Goal: Task Accomplishment & Management: Complete application form

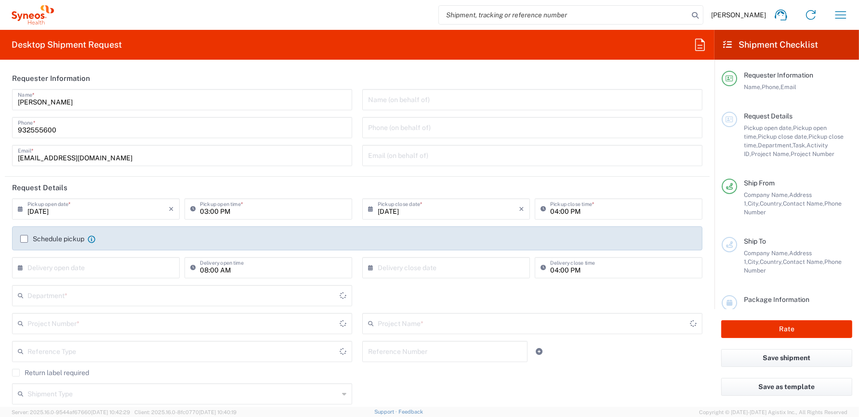
type input "[GEOGRAPHIC_DATA]"
type input "8350"
type input "[GEOGRAPHIC_DATA]"
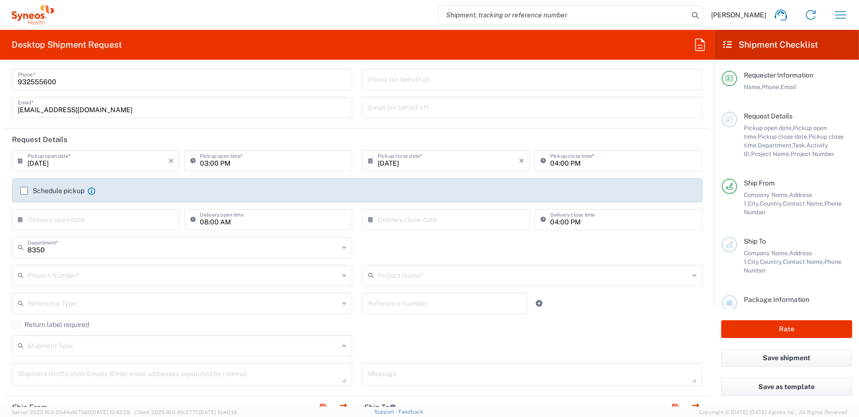
type input "Syneos Health Clinical Spain"
click at [240, 162] on input "03:00 PM" at bounding box center [273, 160] width 146 height 17
type input "04:00 PM"
click at [553, 162] on input "04:00 PM" at bounding box center [623, 160] width 146 height 17
type input "05:00 PM"
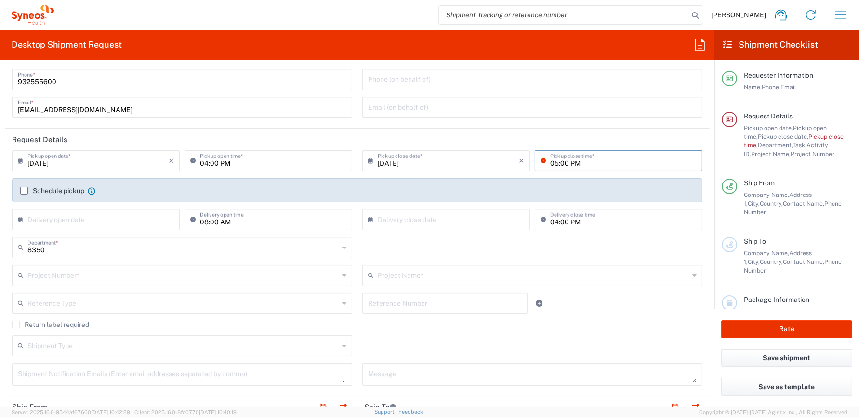
click at [608, 134] on header "Request Details" at bounding box center [357, 140] width 705 height 22
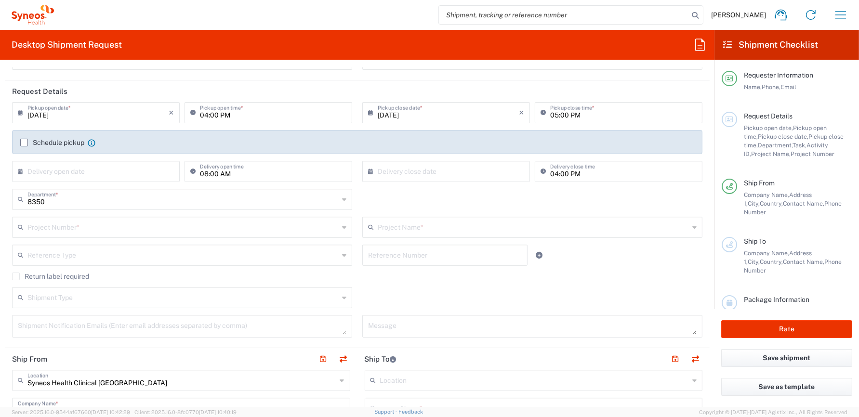
click at [25, 141] on label "Schedule pickup" at bounding box center [52, 143] width 64 height 8
click at [24, 143] on input "Schedule pickup" at bounding box center [24, 143] width 0 height 0
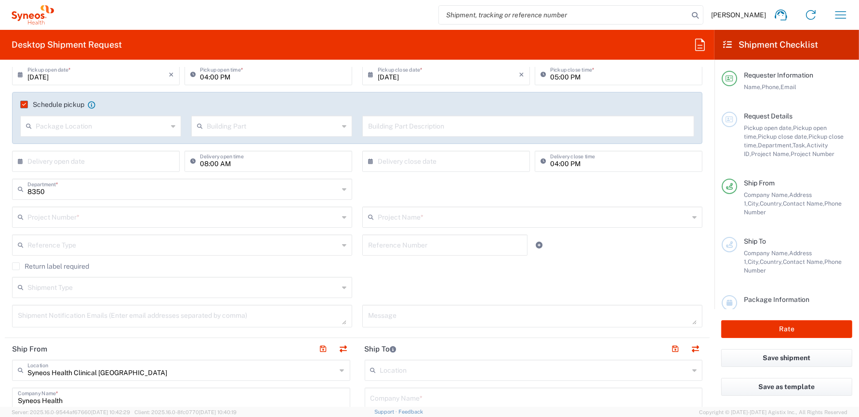
scroll to position [140, 0]
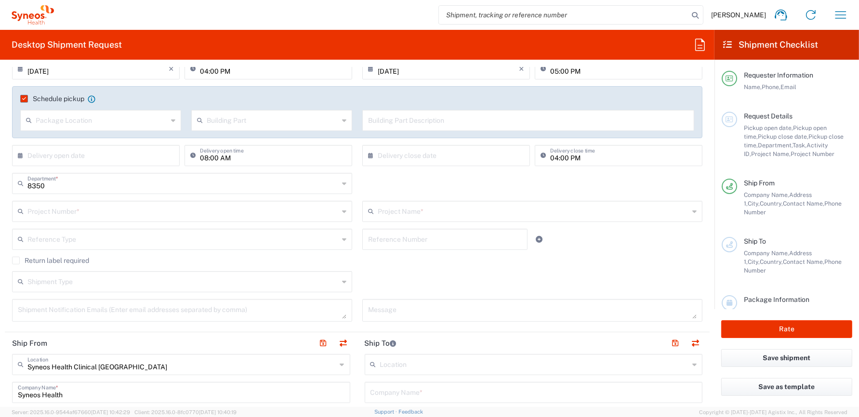
click at [71, 210] on input "text" at bounding box center [182, 210] width 311 height 17
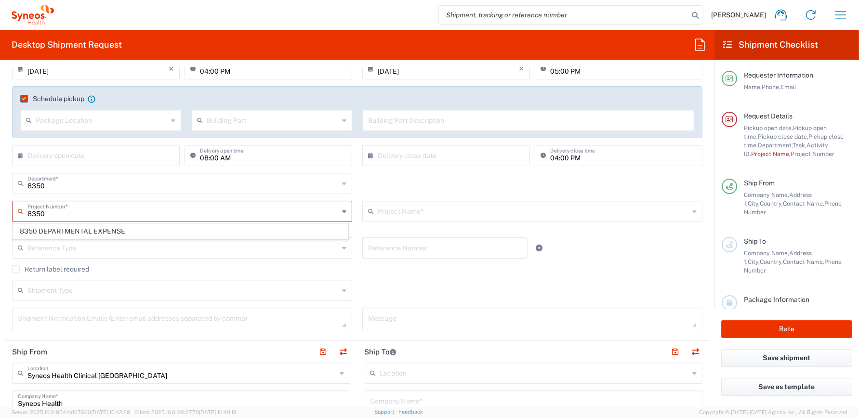
click at [58, 233] on span "8350 DEPARTMENTAL EXPENSE" at bounding box center [180, 231] width 335 height 15
type input "8350 DEPARTMENTAL EXPENSE"
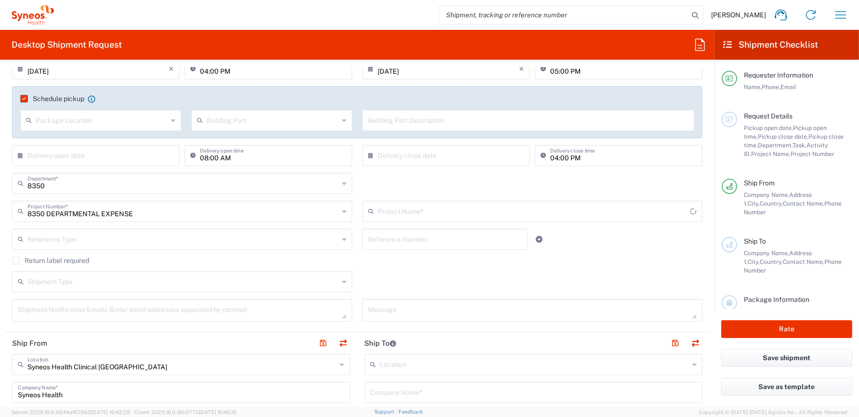
type input "8350 DEPARTMENTAL EXPENSE"
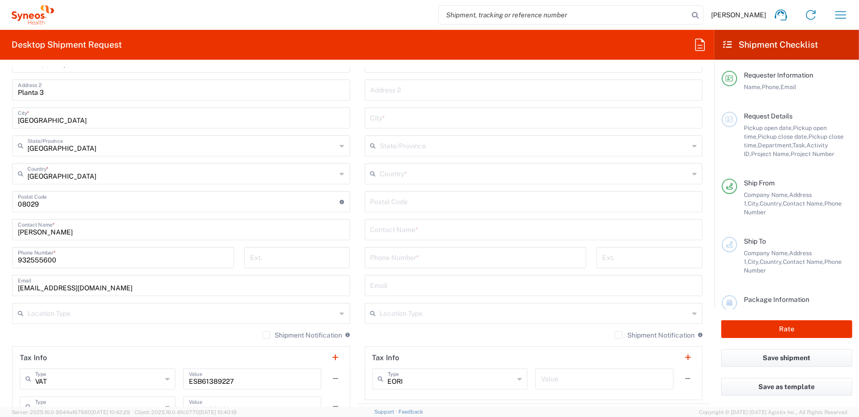
scroll to position [526, 0]
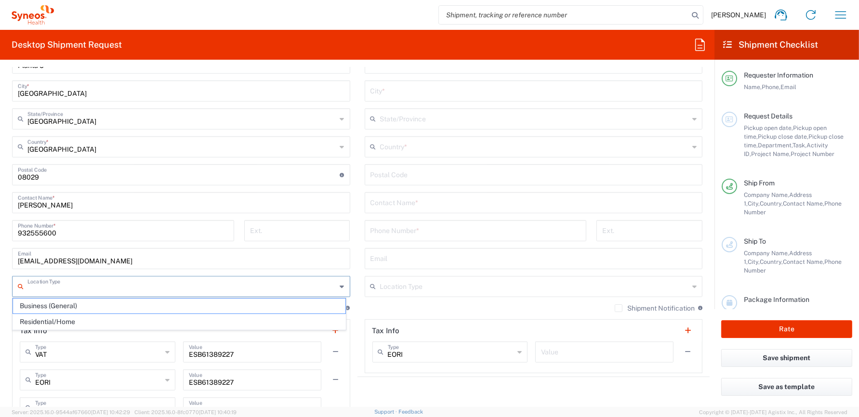
click at [110, 283] on input "text" at bounding box center [181, 286] width 309 height 17
click at [68, 306] on span "Business (General)" at bounding box center [179, 306] width 332 height 15
type input "Business (General)"
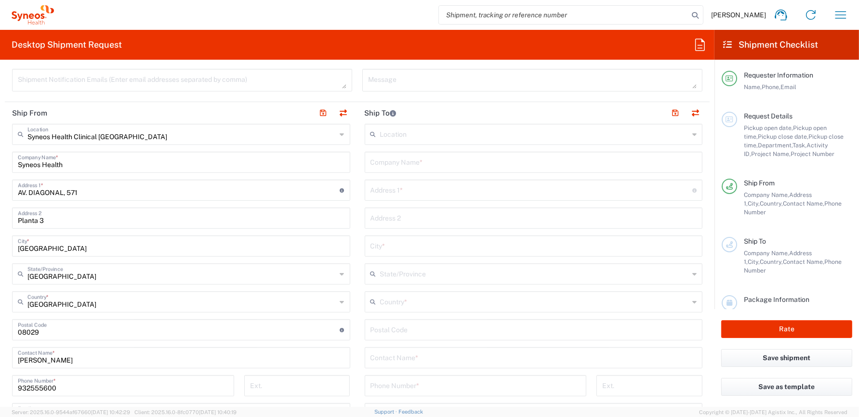
scroll to position [333, 0]
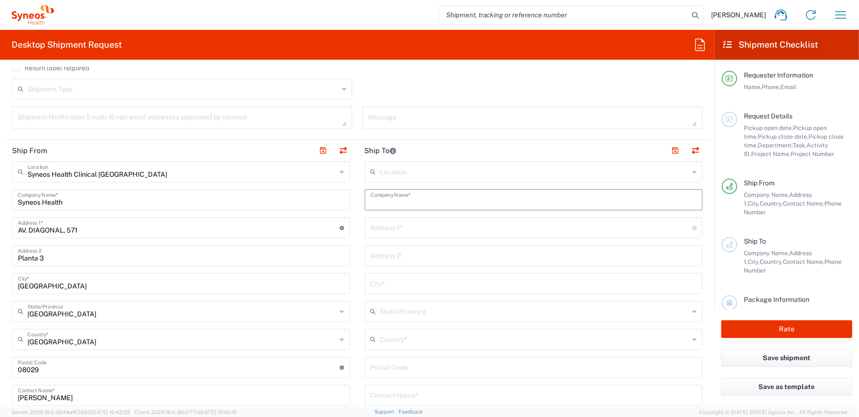
click at [435, 196] on input "text" at bounding box center [534, 199] width 327 height 17
click at [445, 222] on div "Location Addison Whitney LLC-Morrisvile NC US Barcelona-Syneos Health BioSector…" at bounding box center [534, 363] width 338 height 405
click at [441, 202] on input "text" at bounding box center [534, 199] width 327 height 17
type input "j"
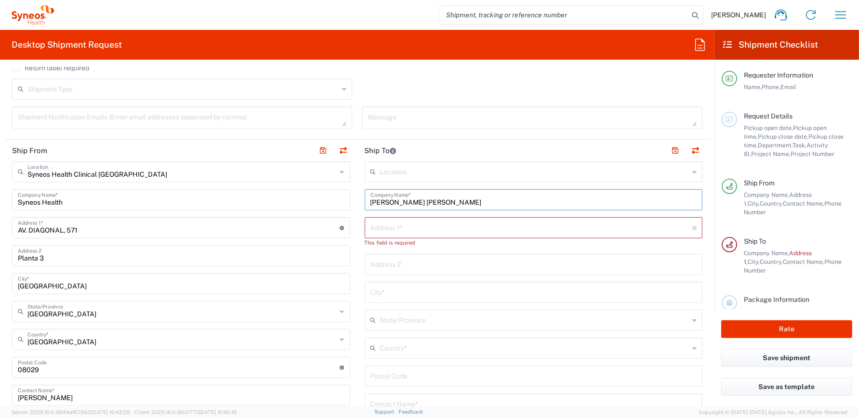
type input "[PERSON_NAME] [PERSON_NAME]"
paste input "Conjunto Pueblo Rocío, Pasaje del interior Casa 73, Torre del Mar Vélez Málaga …"
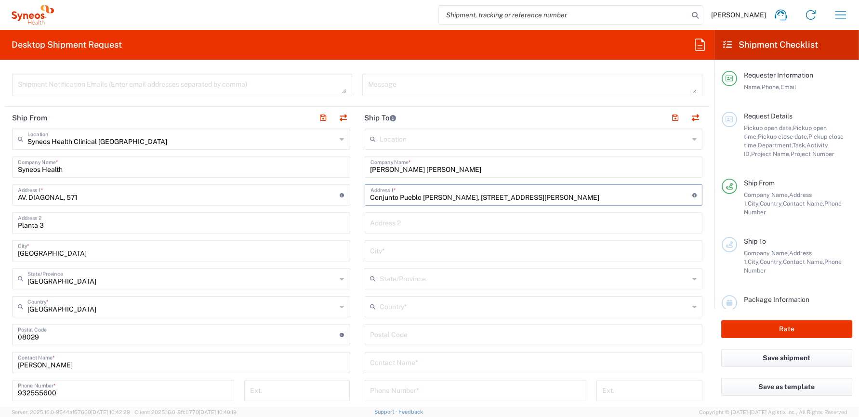
scroll to position [381, 0]
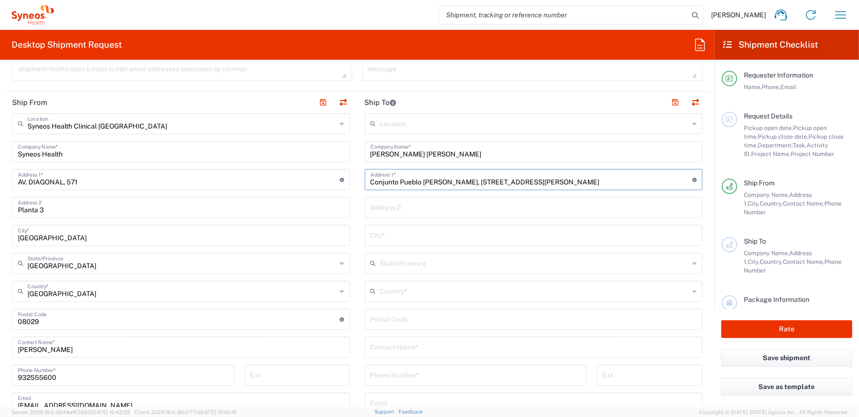
drag, startPoint x: 526, startPoint y: 182, endPoint x: 613, endPoint y: 182, distance: 86.7
click at [613, 182] on input "Conjunto Pueblo Rocío, Pasaje del interior Casa 73, Torre del Mar Vélez Málaga …" at bounding box center [532, 179] width 322 height 17
type input "Conjunto Pueblo Rocío, Pasaje del interior Casa 73, Torre del Mar Vélez Málaga …"
click at [579, 180] on input "Conjunto Pueblo Rocío, Pasaje del interior Casa 73, Torre del Mar Vélez Málaga …" at bounding box center [532, 179] width 322 height 17
click at [418, 237] on input "text" at bounding box center [534, 234] width 327 height 17
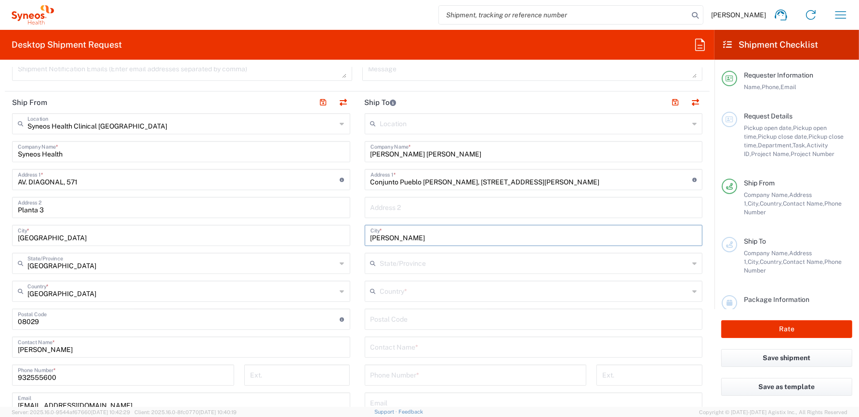
type input "Vélez"
click at [421, 265] on input "text" at bounding box center [534, 262] width 309 height 17
drag, startPoint x: 420, startPoint y: 265, endPoint x: 364, endPoint y: 264, distance: 55.4
click at [365, 264] on div "Málaga State/Province" at bounding box center [534, 263] width 338 height 21
drag, startPoint x: 416, startPoint y: 264, endPoint x: 365, endPoint y: 264, distance: 51.1
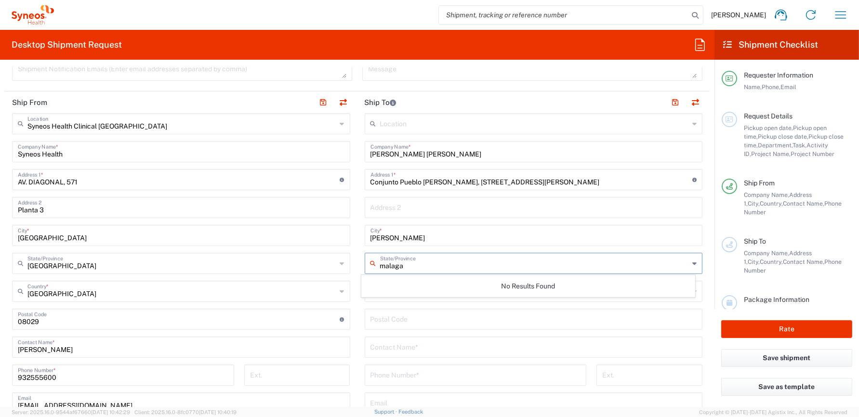
click at [365, 264] on div "malaga State/Province" at bounding box center [534, 263] width 338 height 21
type input "[GEOGRAPHIC_DATA]"
click at [464, 285] on div "No Results Found" at bounding box center [527, 286] width 333 height 22
click at [478, 311] on input "undefined" at bounding box center [534, 318] width 327 height 17
click at [606, 266] on input "text" at bounding box center [534, 262] width 309 height 17
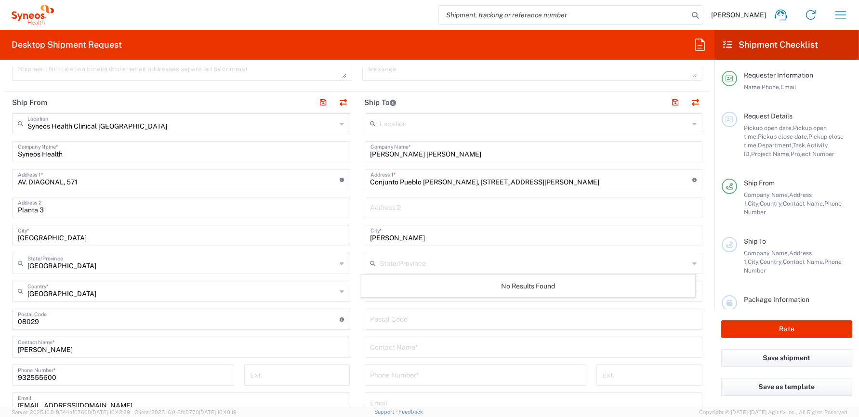
click at [691, 262] on div "State/Province" at bounding box center [534, 263] width 338 height 21
click at [690, 264] on div "State/Province" at bounding box center [534, 263] width 338 height 21
click at [692, 263] on icon at bounding box center [694, 263] width 4 height 15
type input "M"
click at [448, 311] on input "undefined" at bounding box center [534, 318] width 327 height 17
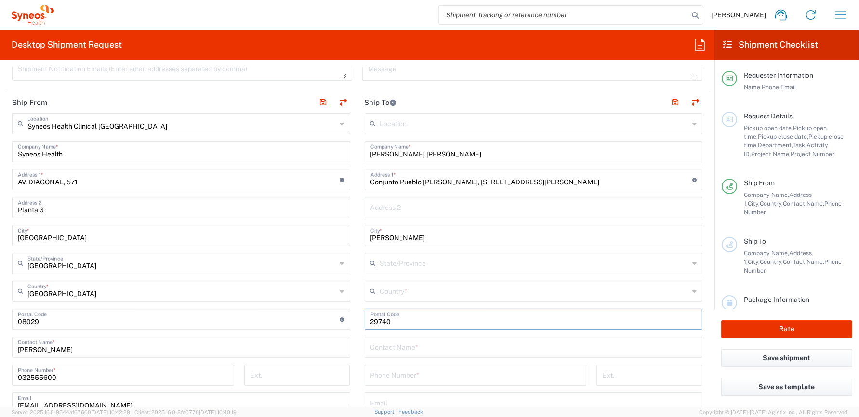
type input "29740"
click at [466, 346] on input "text" at bounding box center [534, 346] width 327 height 17
drag, startPoint x: 442, startPoint y: 149, endPoint x: 334, endPoint y: 151, distance: 108.0
click at [334, 151] on div "Ship From Syneos Health Clinical Spain Location Syneos Health Clinical Spain Ad…" at bounding box center [357, 335] width 705 height 486
click at [410, 346] on input "text" at bounding box center [534, 346] width 327 height 17
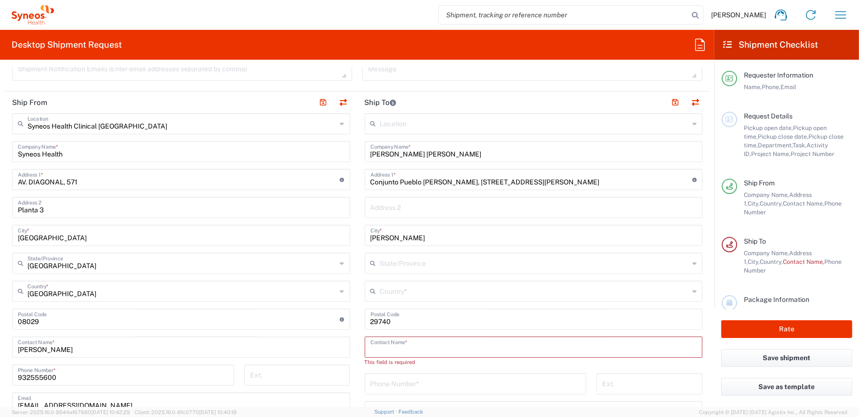
paste input "[PERSON_NAME] [PERSON_NAME]"
type input "[PERSON_NAME] [PERSON_NAME]"
click at [495, 202] on input "text" at bounding box center [534, 207] width 327 height 17
click at [603, 288] on input "text" at bounding box center [534, 290] width 309 height 17
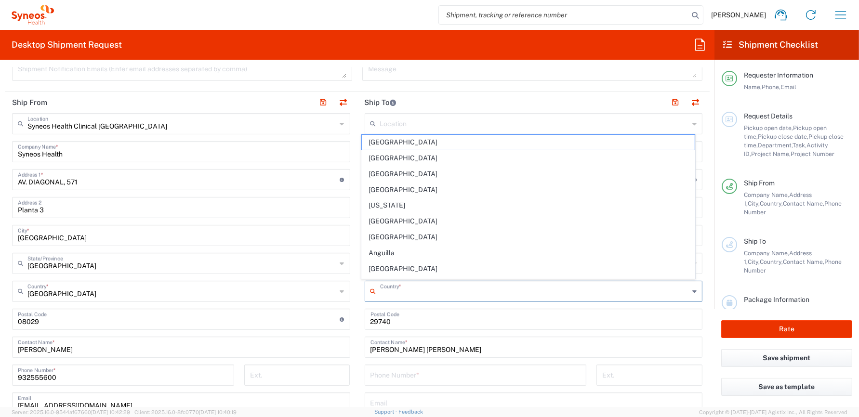
type input "m"
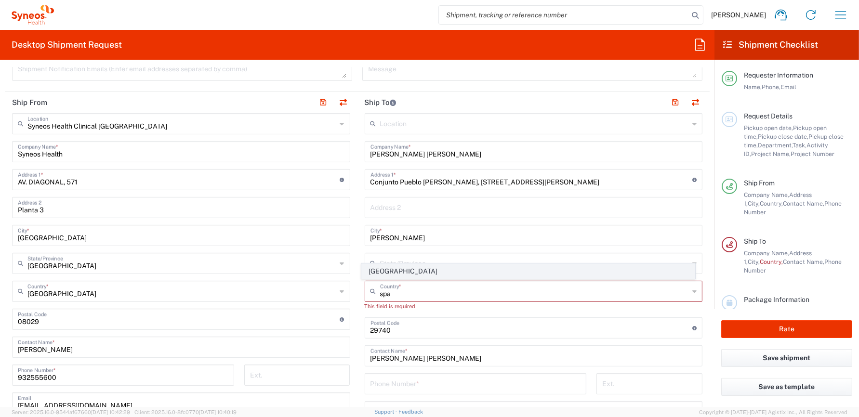
click at [377, 270] on span "[GEOGRAPHIC_DATA]" at bounding box center [528, 271] width 332 height 15
type input "[GEOGRAPHIC_DATA]"
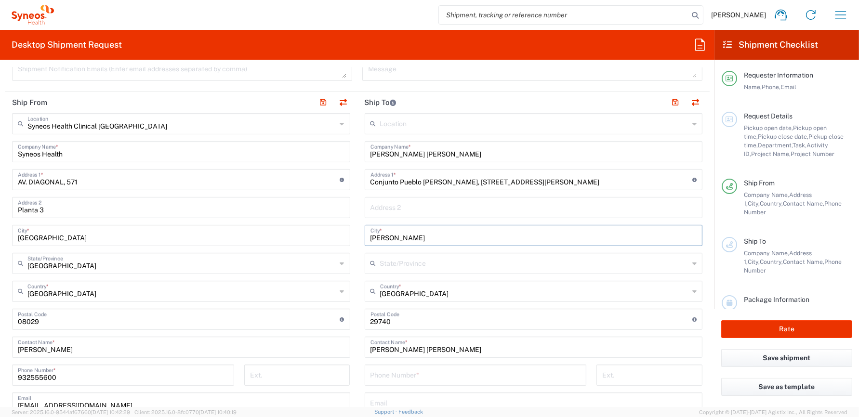
click at [399, 235] on input "Vélez" at bounding box center [534, 234] width 327 height 17
type input "V"
click at [450, 236] on input "[GEOGRAPHIC_DATA]" at bounding box center [534, 234] width 327 height 17
type input "[GEOGRAPHIC_DATA]"
click at [473, 260] on input "text" at bounding box center [534, 262] width 309 height 17
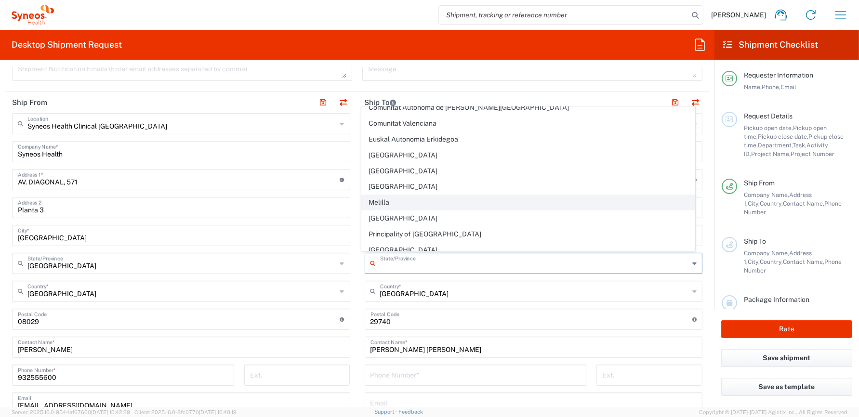
scroll to position [150, 0]
click at [409, 264] on input "text" at bounding box center [534, 262] width 309 height 17
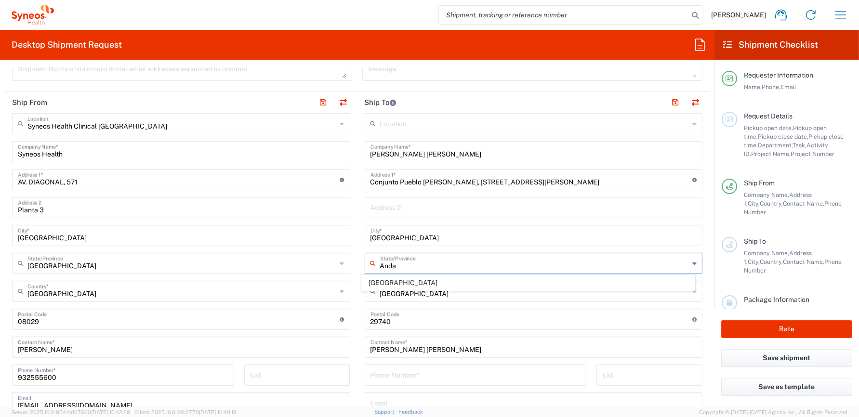
scroll to position [0, 0]
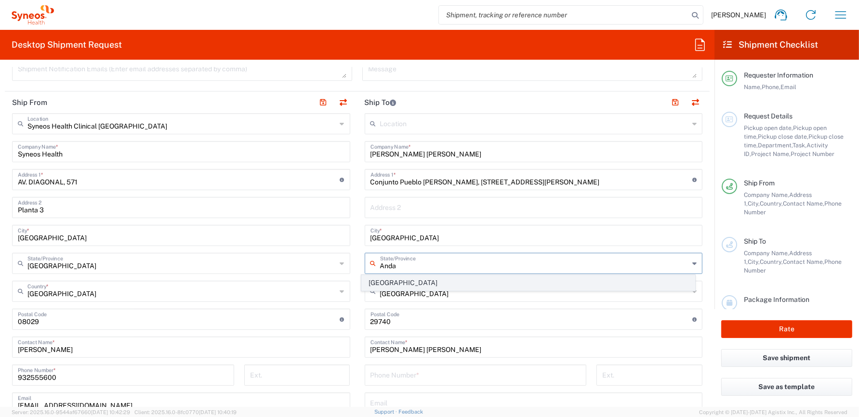
click at [380, 279] on span "[GEOGRAPHIC_DATA]" at bounding box center [528, 283] width 332 height 15
type input "[GEOGRAPHIC_DATA]"
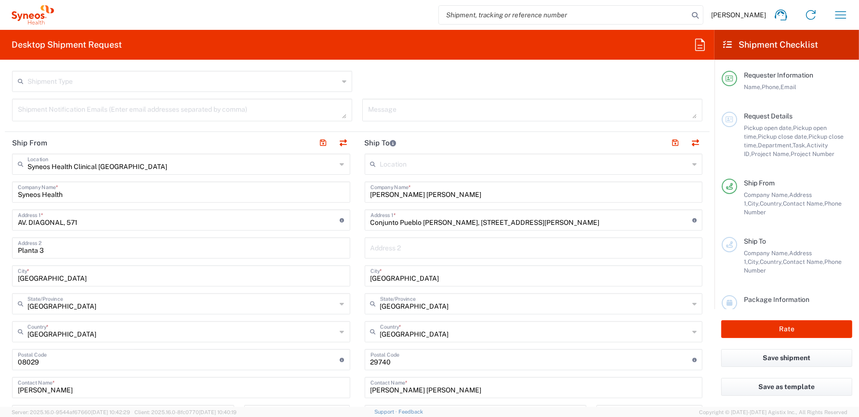
scroll to position [333, 0]
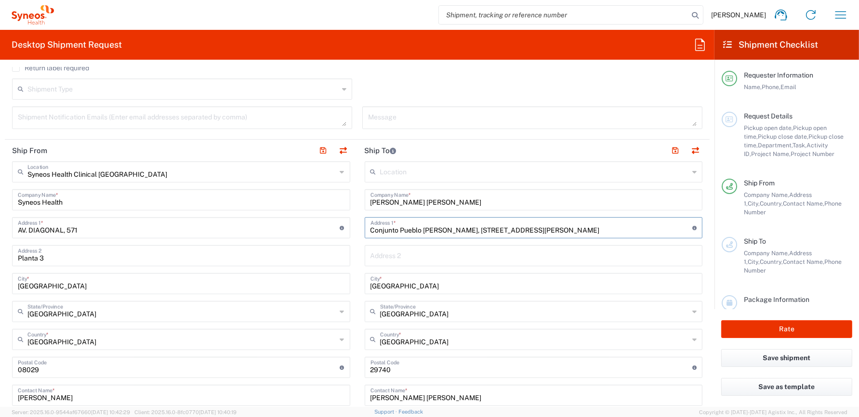
drag, startPoint x: 527, startPoint y: 229, endPoint x: 634, endPoint y: 229, distance: 107.0
click at [634, 229] on input "Conjunto Pueblo Rocío, Pasaje del interior Casa 73, Torre del Mar Vélez Málaga …" at bounding box center [532, 227] width 322 height 17
type input "Conjunto Pueblo Rocío, Pasaje del interior Casa 73,"
click at [455, 259] on input "text" at bounding box center [534, 255] width 327 height 17
paste input "Torre del Mar Vélez Málaga 29740"
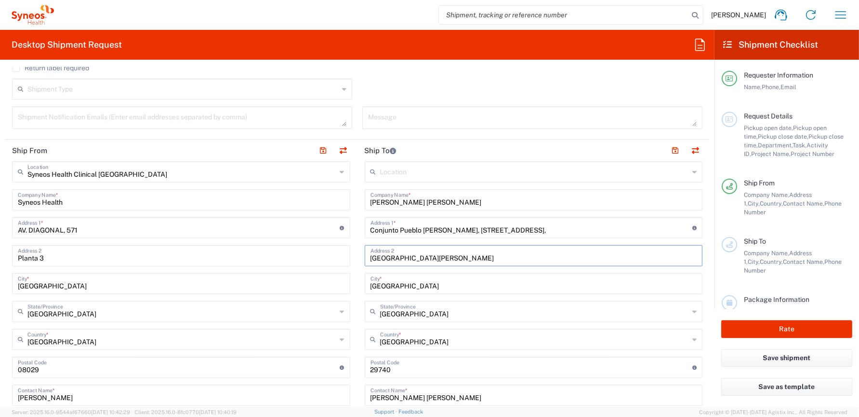
click at [408, 258] on input "Torre del Mar Vélez Málaga" at bounding box center [534, 255] width 327 height 17
click at [431, 257] on input "Torre del Mar - Vélez Málaga" at bounding box center [534, 255] width 327 height 17
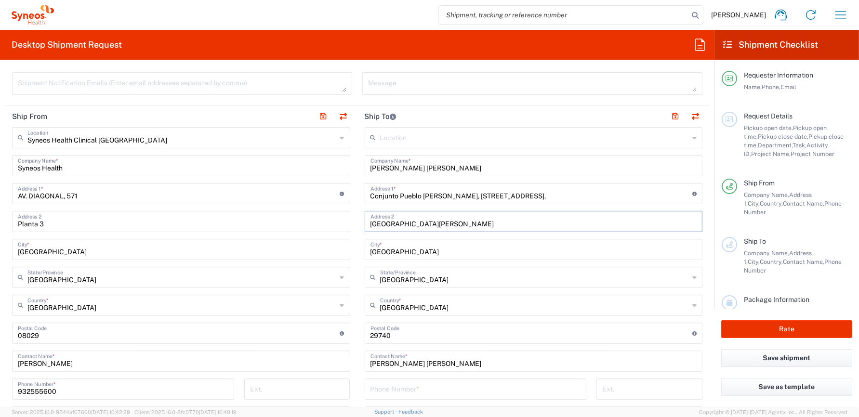
scroll to position [381, 0]
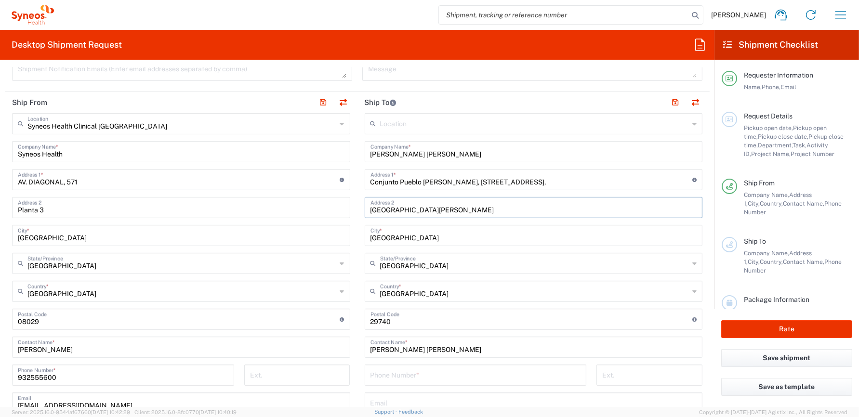
type input "[GEOGRAPHIC_DATA][PERSON_NAME]"
click at [536, 179] on input "Conjunto Pueblo Rocío, Pasaje del interior Casa 73," at bounding box center [532, 179] width 322 height 17
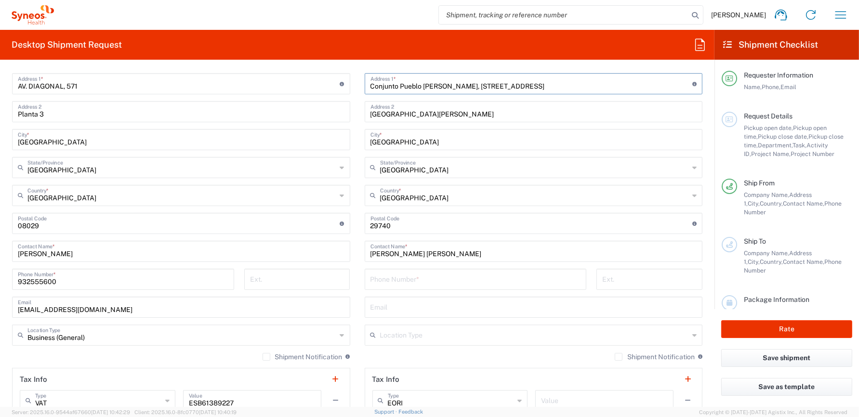
scroll to position [477, 0]
type input "Conjunto Pueblo [PERSON_NAME], [STREET_ADDRESS]"
click at [475, 281] on input "tel" at bounding box center [476, 278] width 211 height 17
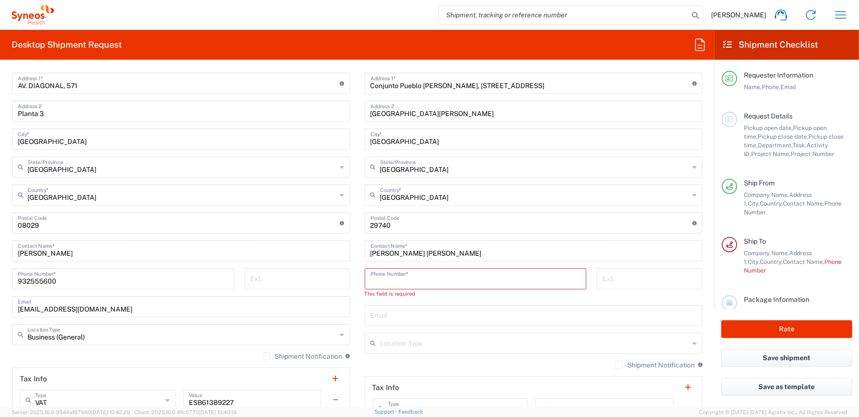
paste input "[PHONE_NUMBER]"
type input "[PHONE_NUMBER]"
click at [579, 304] on input "text" at bounding box center [534, 306] width 327 height 17
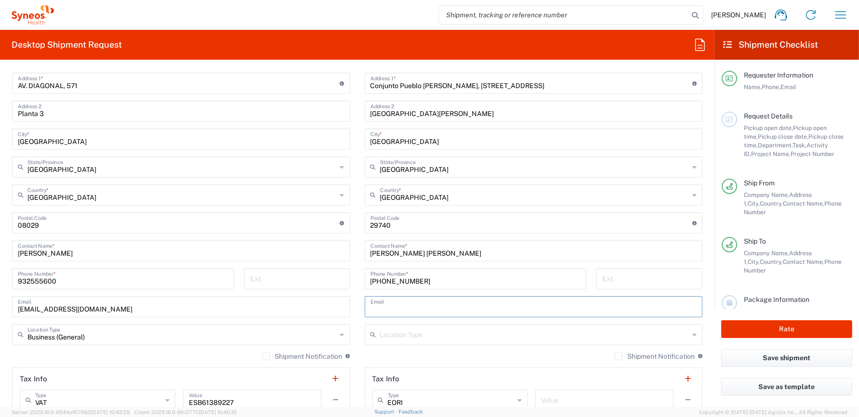
paste input "[PERSON_NAME][EMAIL_ADDRESS][PERSON_NAME][DOMAIN_NAME]"
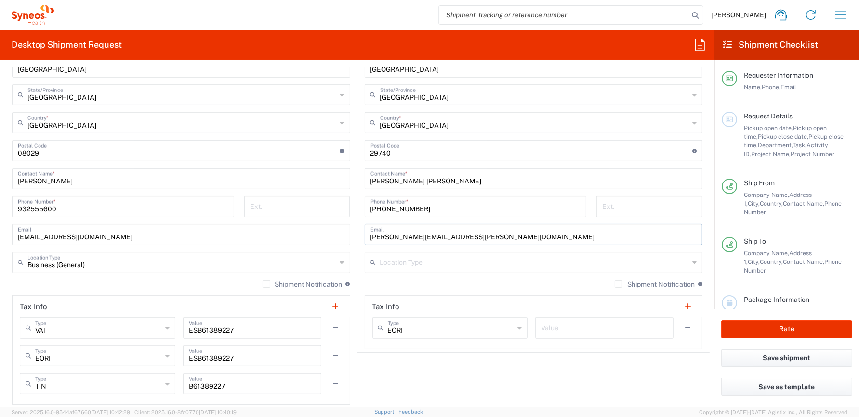
scroll to position [574, 0]
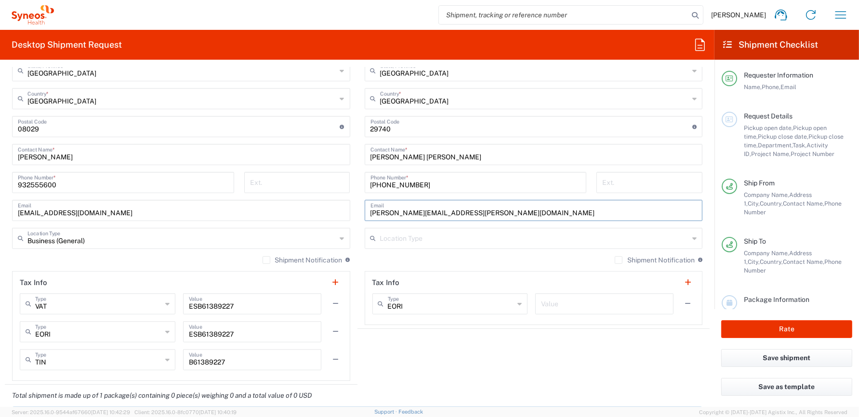
type input "[PERSON_NAME][EMAIL_ADDRESS][PERSON_NAME][DOMAIN_NAME]"
click at [422, 238] on input "text" at bounding box center [534, 237] width 309 height 17
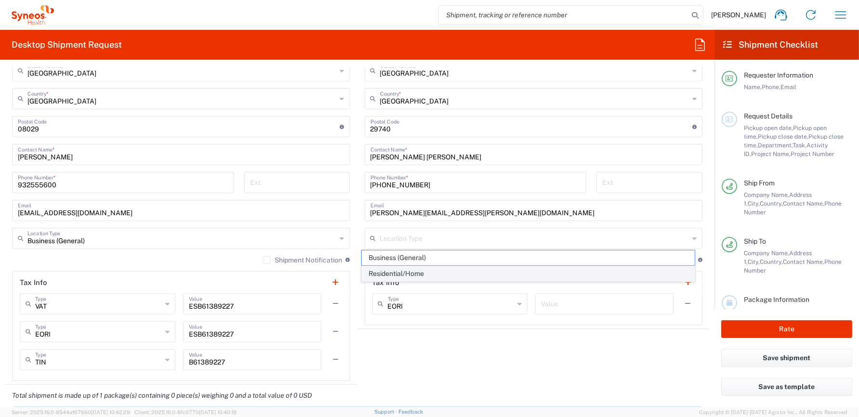
click at [410, 273] on span "Residential/Home" at bounding box center [528, 273] width 332 height 15
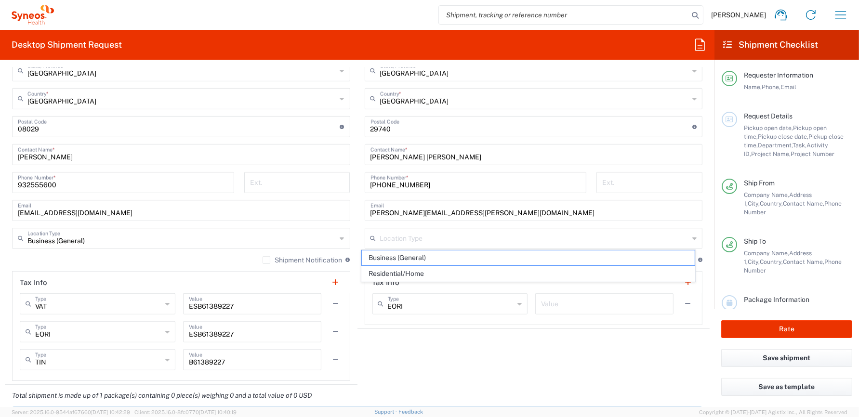
type input "Residential/Home"
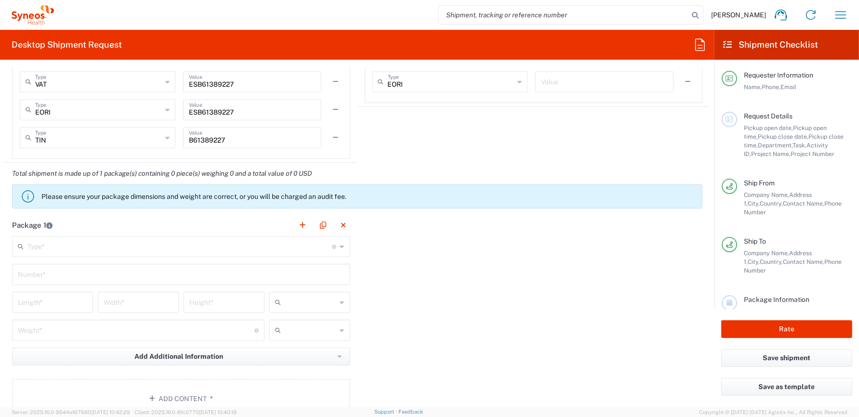
scroll to position [815, 0]
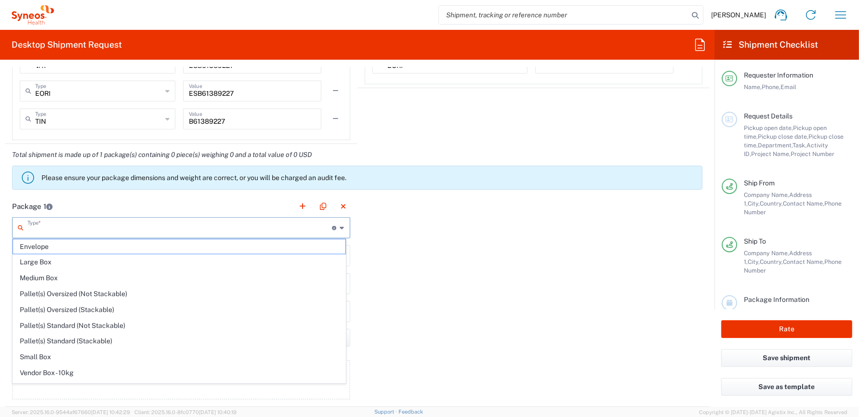
click at [88, 224] on input "text" at bounding box center [179, 227] width 305 height 17
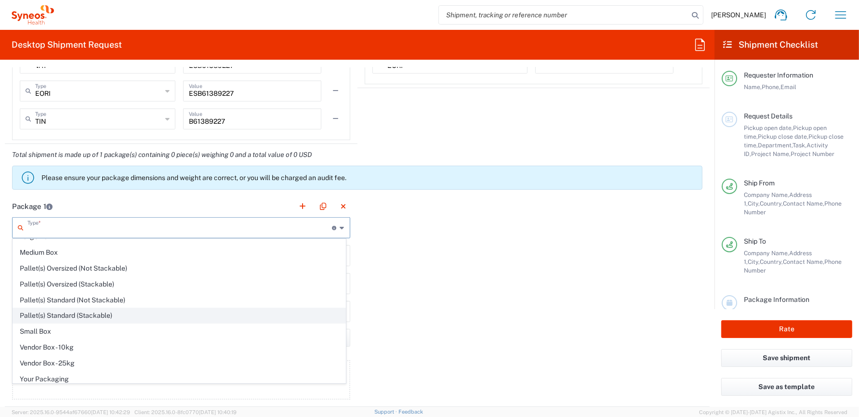
scroll to position [26, 0]
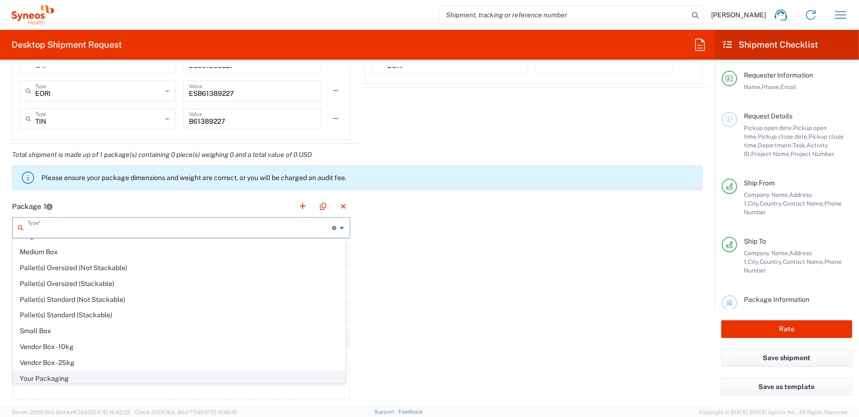
click at [49, 374] on span "Your Packaging" at bounding box center [179, 378] width 332 height 15
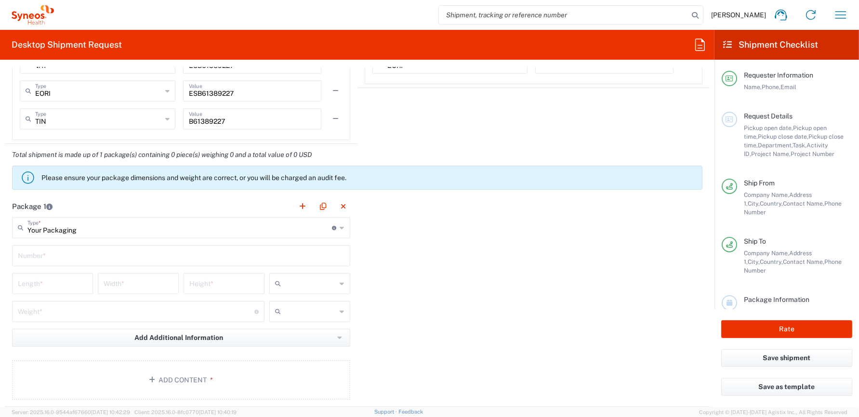
type input "Your Packaging"
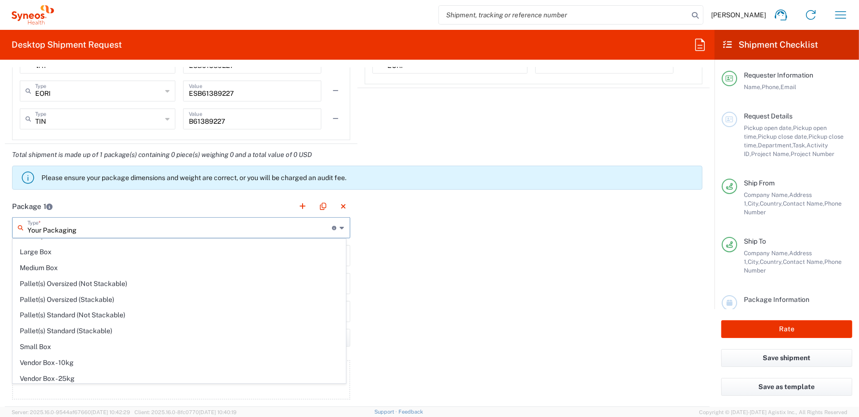
scroll to position [0, 0]
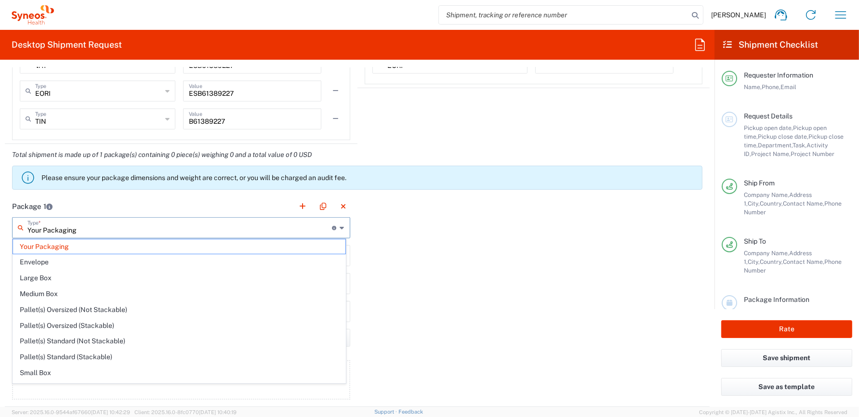
click at [106, 227] on input "Your Packaging" at bounding box center [179, 227] width 305 height 17
click at [577, 318] on div "Package 1 Your Packaging Type * Material used to package goods Your Packaging E…" at bounding box center [357, 302] width 705 height 212
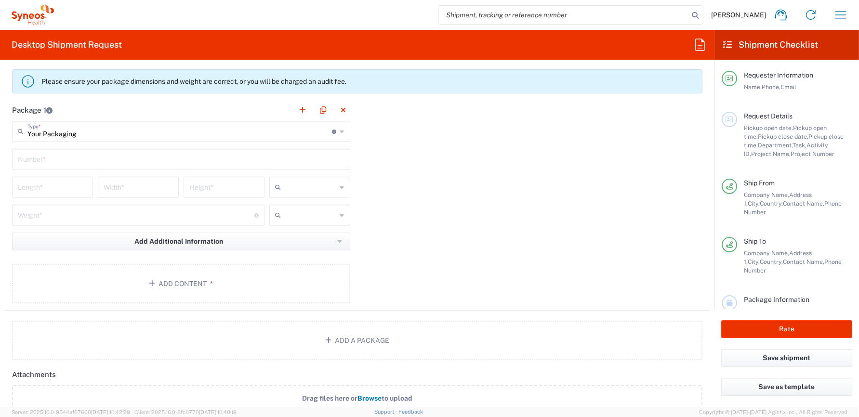
scroll to position [815, 0]
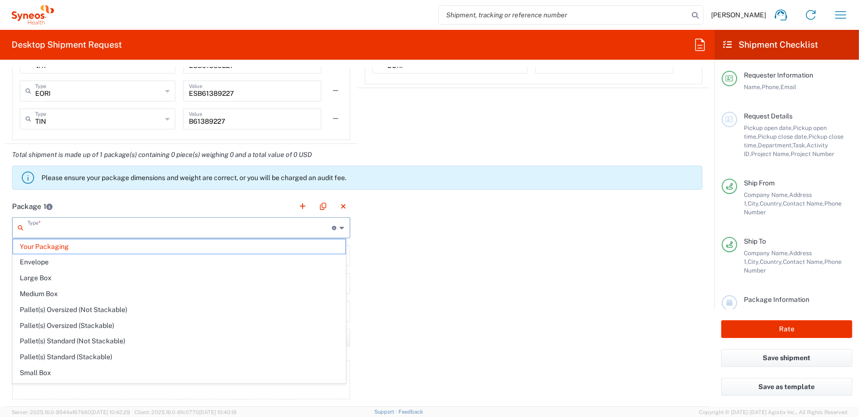
click at [89, 230] on input "text" at bounding box center [179, 227] width 305 height 17
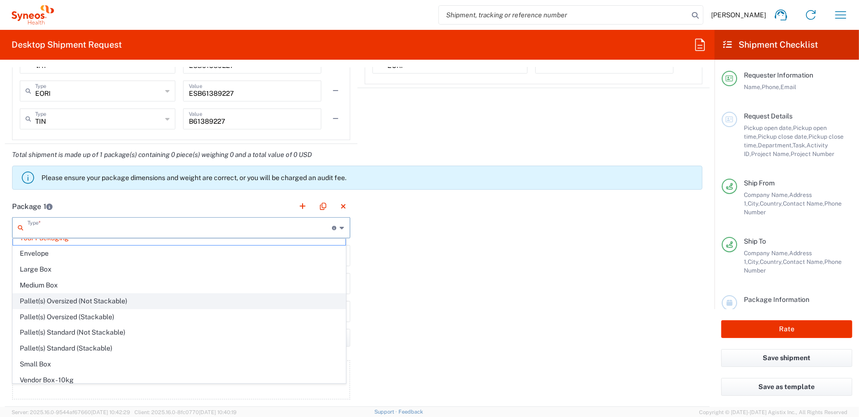
scroll to position [0, 0]
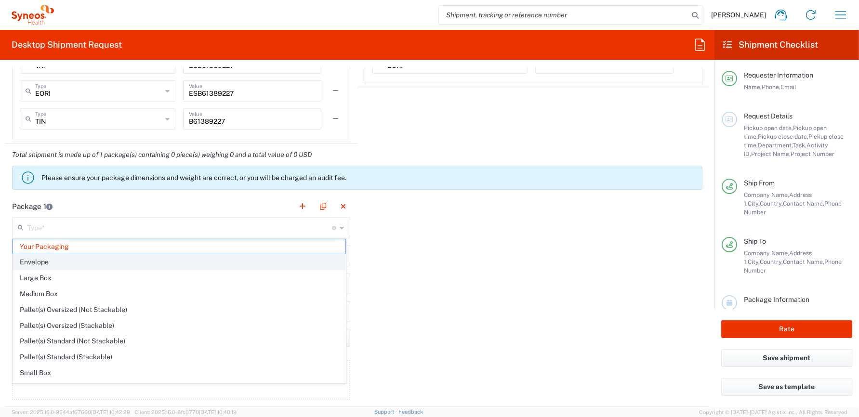
click at [87, 264] on span "Envelope" at bounding box center [179, 262] width 332 height 15
type input "Envelope"
type input "1"
type input "9.5"
type input "12.5"
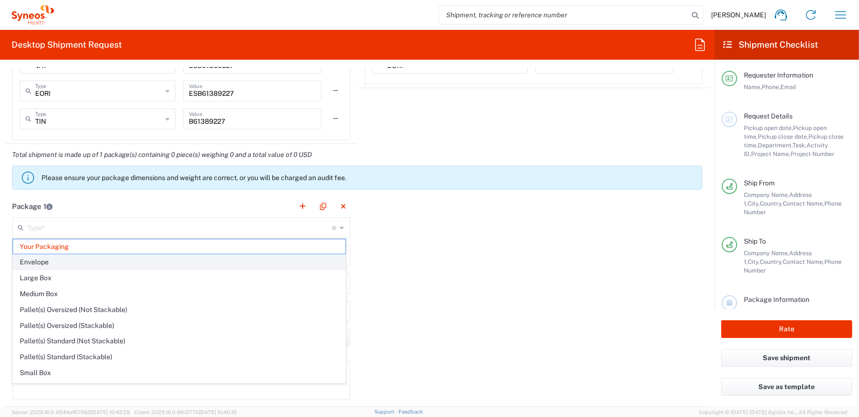
type input "0.25"
type input "in"
type input "0.45"
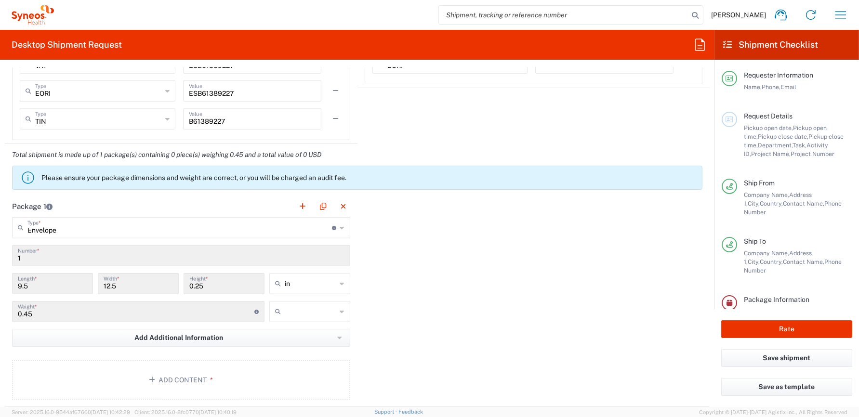
scroll to position [863, 0]
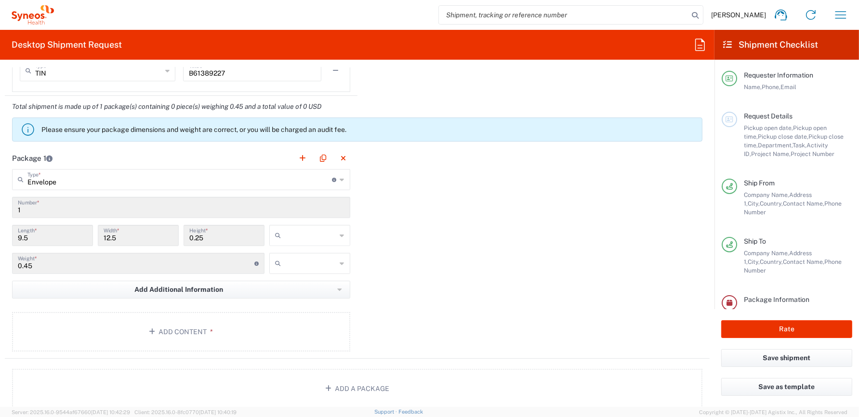
click at [300, 232] on input "text" at bounding box center [311, 235] width 52 height 15
click at [295, 265] on span "cm" at bounding box center [306, 270] width 78 height 15
type input "24.13"
type input "31.75"
type input "0.64"
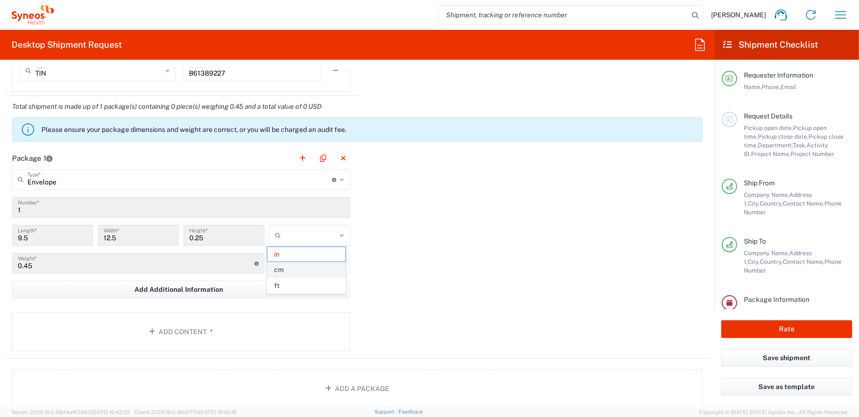
type input "cm"
click at [313, 261] on input "text" at bounding box center [311, 263] width 52 height 15
click at [293, 282] on span "kgs" at bounding box center [306, 282] width 78 height 15
type input "kgs"
click at [478, 284] on div "Package 1 Envelope Type * Material used to package goods Your Packaging Envelop…" at bounding box center [357, 253] width 705 height 212
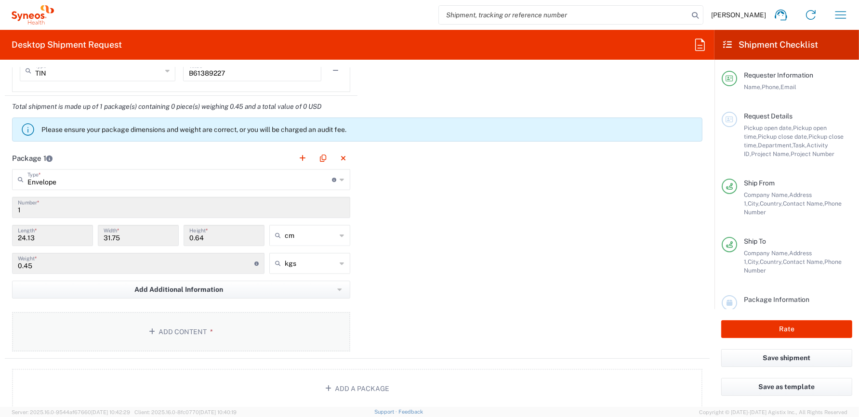
click at [185, 323] on button "Add Content *" at bounding box center [181, 332] width 338 height 40
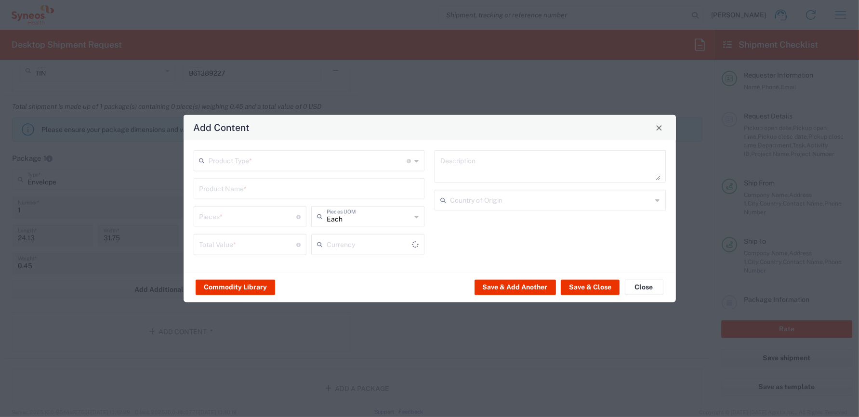
click at [319, 159] on input "text" at bounding box center [308, 160] width 198 height 17
type input "US Dollar"
click at [260, 182] on span "Documents" at bounding box center [308, 181] width 229 height 15
type input "Documents"
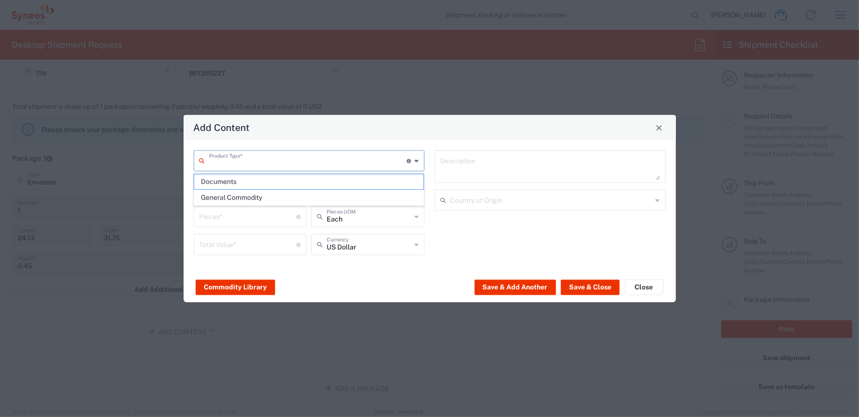
type input "1"
type textarea "Documents"
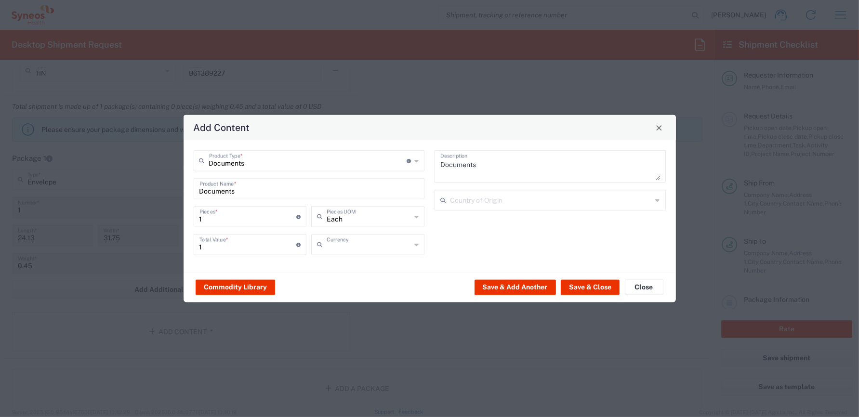
click at [365, 248] on input "text" at bounding box center [369, 244] width 84 height 17
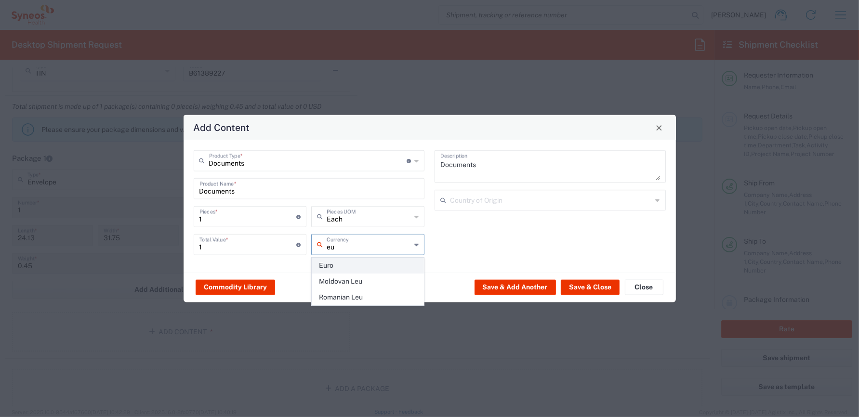
click at [346, 262] on span "Euro" at bounding box center [367, 265] width 111 height 15
type input "Euro"
click at [485, 246] on div "Documents Description Country of Origin" at bounding box center [550, 206] width 241 height 112
click at [490, 198] on input "text" at bounding box center [551, 199] width 202 height 17
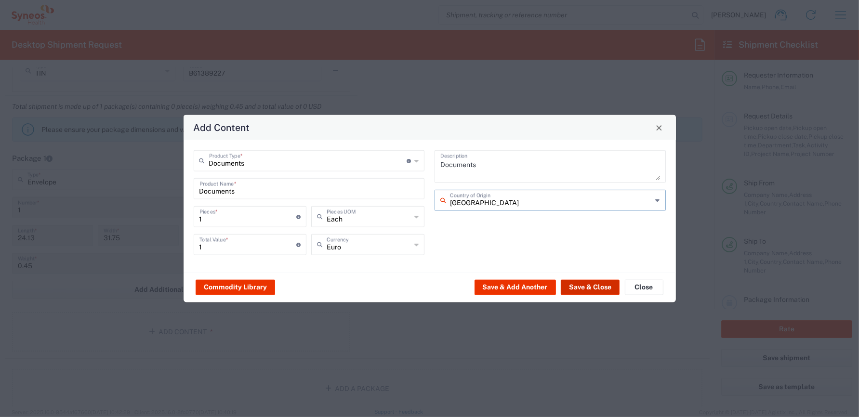
type input "[GEOGRAPHIC_DATA]"
click at [588, 286] on button "Save & Close" at bounding box center [590, 286] width 59 height 15
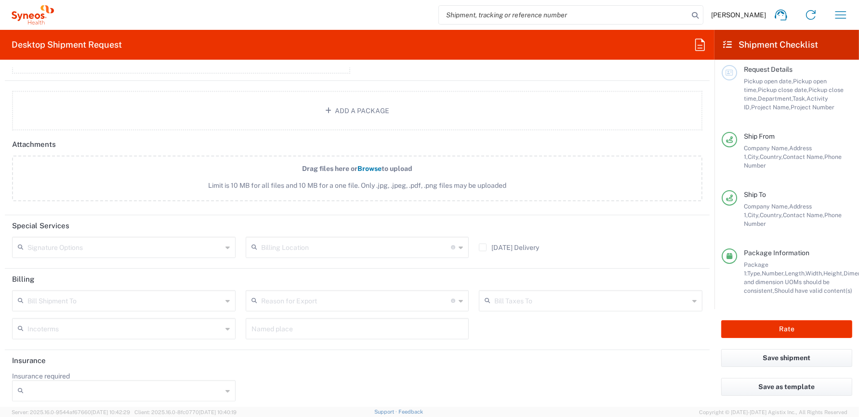
scroll to position [60, 0]
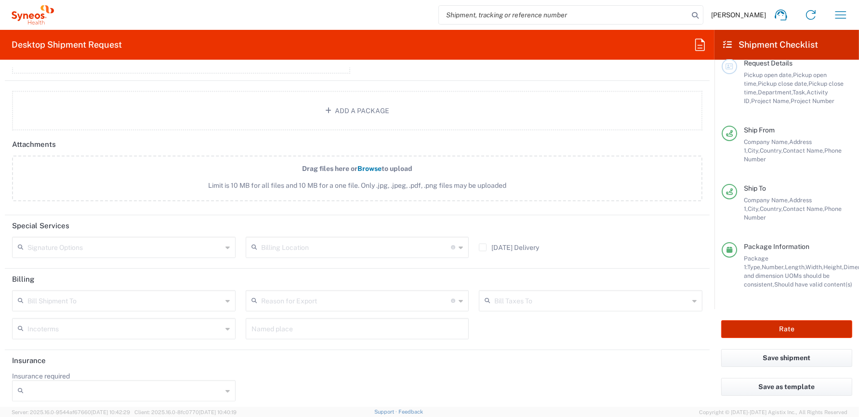
click at [789, 328] on button "Rate" at bounding box center [786, 329] width 131 height 18
type input "8350 DEPARTMENTAL EXPENSE"
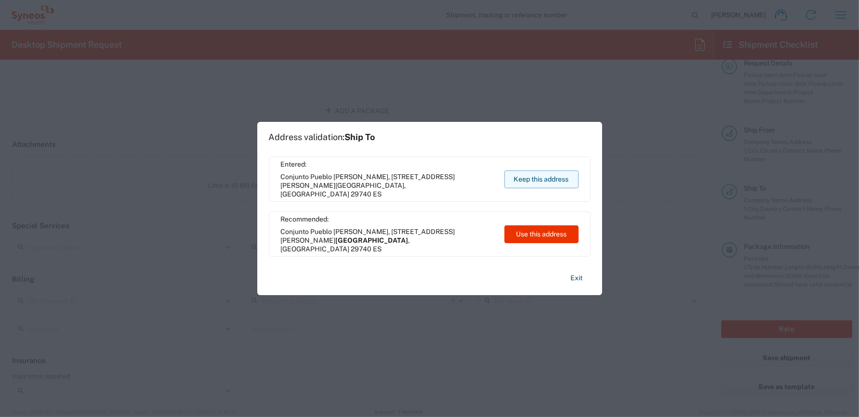
click at [533, 178] on button "Keep this address" at bounding box center [541, 180] width 74 height 18
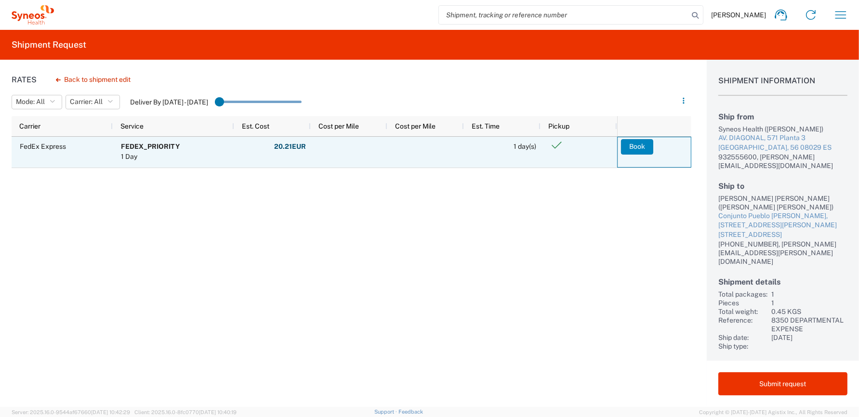
click at [636, 146] on button "Book" at bounding box center [637, 146] width 32 height 15
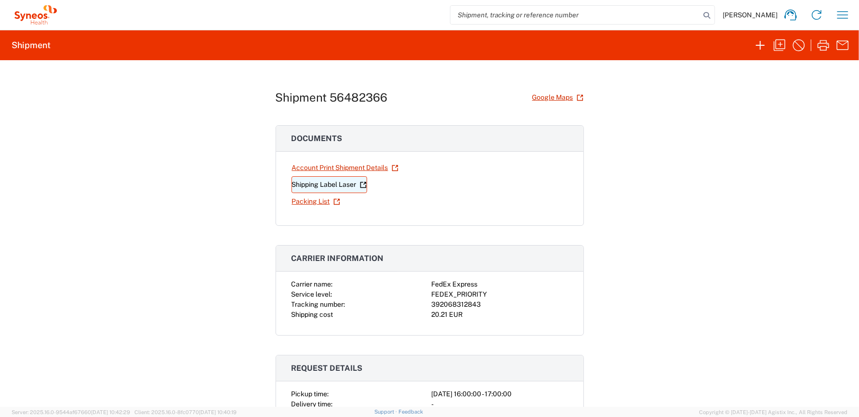
click at [330, 184] on link "Shipping Label Laser" at bounding box center [329, 184] width 76 height 17
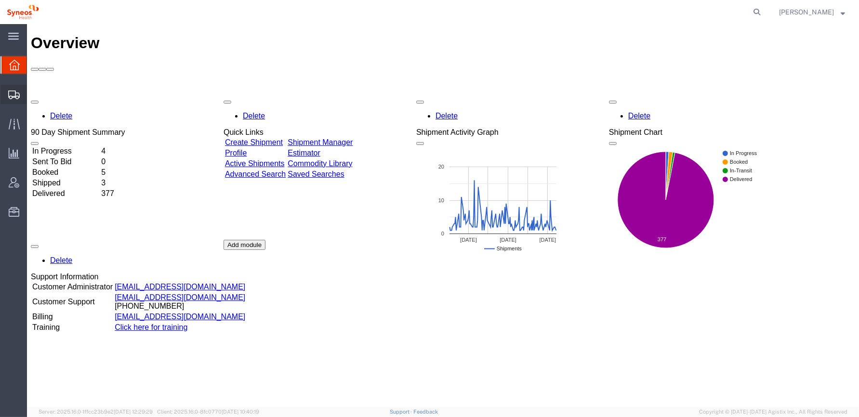
click at [11, 95] on icon at bounding box center [14, 95] width 12 height 9
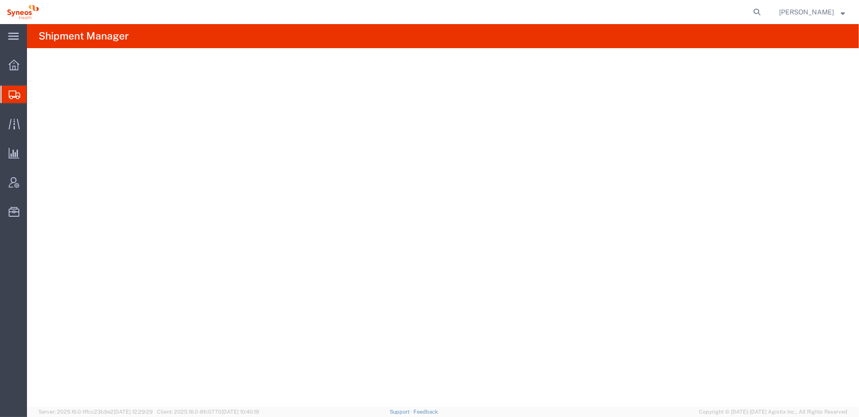
click at [13, 93] on icon at bounding box center [15, 95] width 12 height 9
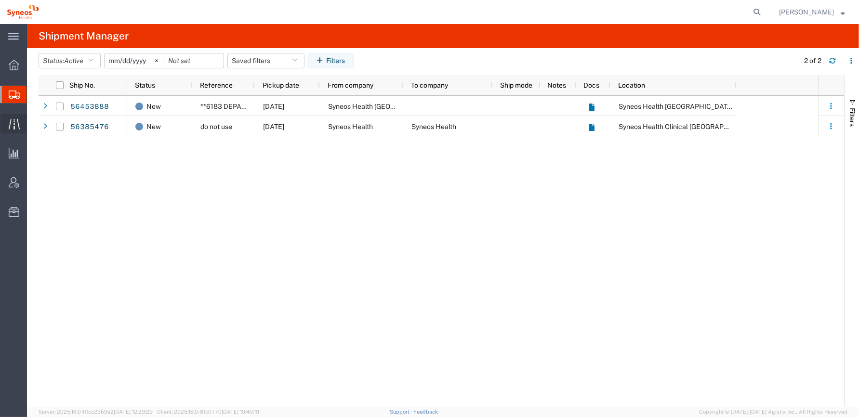
click at [15, 122] on icon at bounding box center [14, 124] width 11 height 11
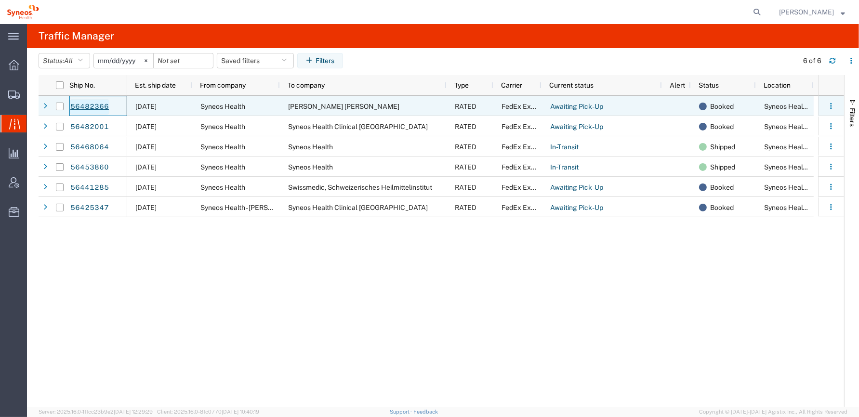
click at [94, 104] on link "56482366" at bounding box center [90, 106] width 40 height 15
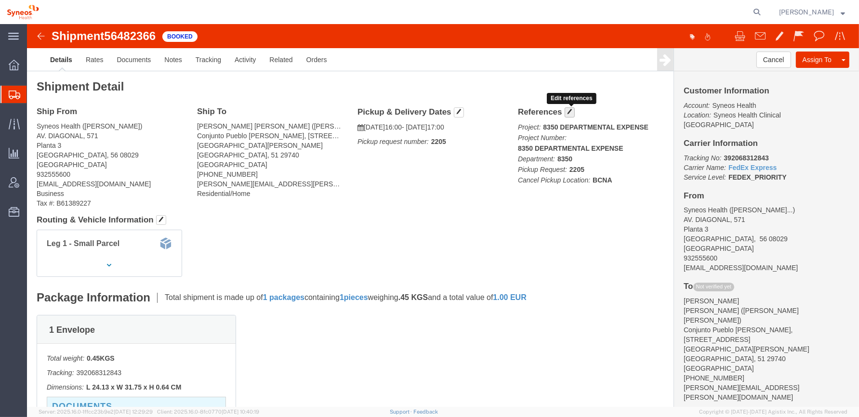
click span "button"
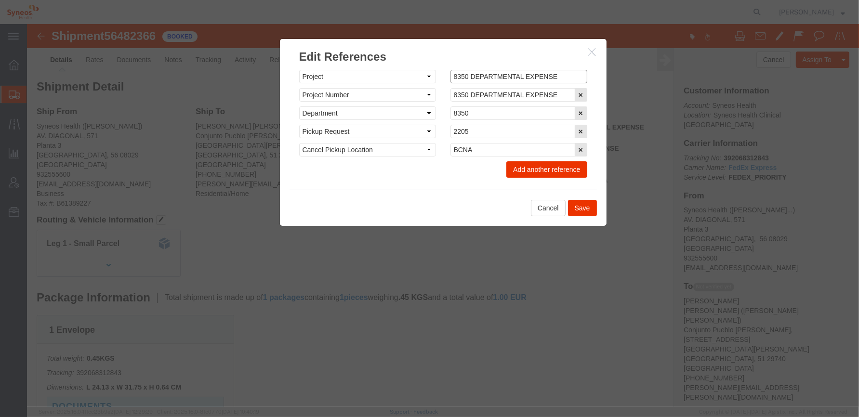
drag, startPoint x: 438, startPoint y: 53, endPoint x: 414, endPoint y: 52, distance: 23.6
click div "8350 DEPARTMENTAL EXPENSE"
type input "3162 DEPARTMENTAL EXPENSE"
drag, startPoint x: 438, startPoint y: 70, endPoint x: 394, endPoint y: 67, distance: 43.9
click div "Select Account Type Activity ID Airline Appointment Number ASN Batch Request # …"
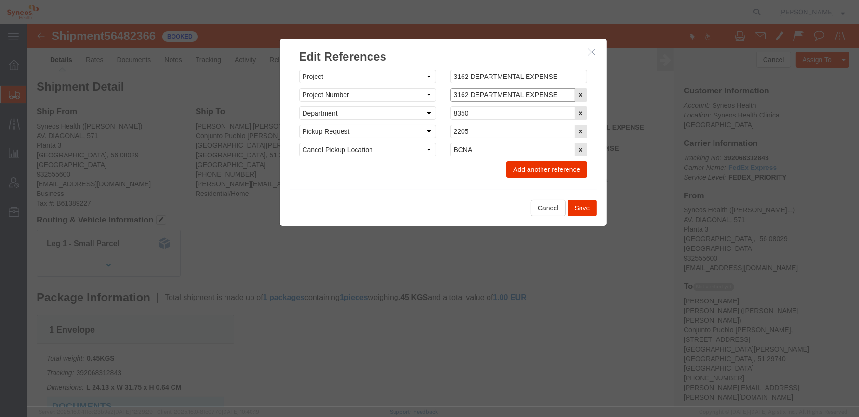
type input "3162 DEPARTMENTAL EXPENSE"
drag, startPoint x: 447, startPoint y: 88, endPoint x: 397, endPoint y: 81, distance: 51.1
click div "Select Account Type Activity ID Airline Appointment Number ASN Batch Request # …"
type input "3162"
click button "Save"
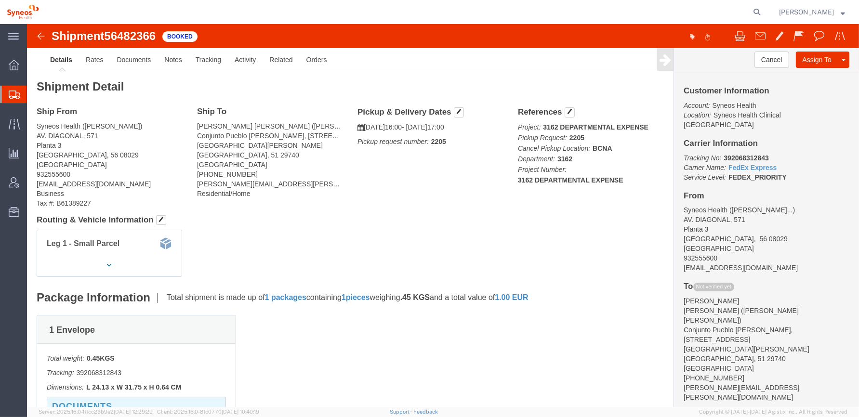
click div "Shipment Detail Ship From Syneos Health ([PERSON_NAME]) AV. [STREET_ADDRESS] 93…"
click div "Ship From Syneos Health ([PERSON_NAME]) AV. [STREET_ADDRESS] 932555600 [EMAIL_A…"
click at [13, 119] on icon at bounding box center [14, 124] width 11 height 11
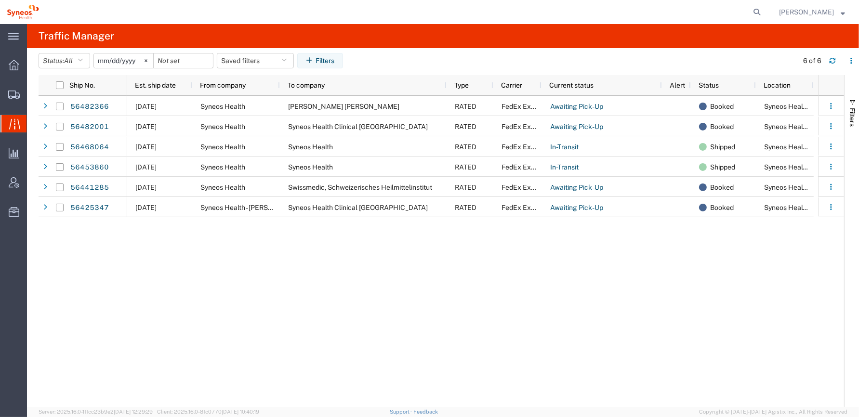
click at [258, 275] on div "[DATE] Syneos Health [PERSON_NAME] [PERSON_NAME] RATED FedEx Express Awaiting P…" at bounding box center [472, 251] width 691 height 311
